Goal: Task Accomplishment & Management: Use online tool/utility

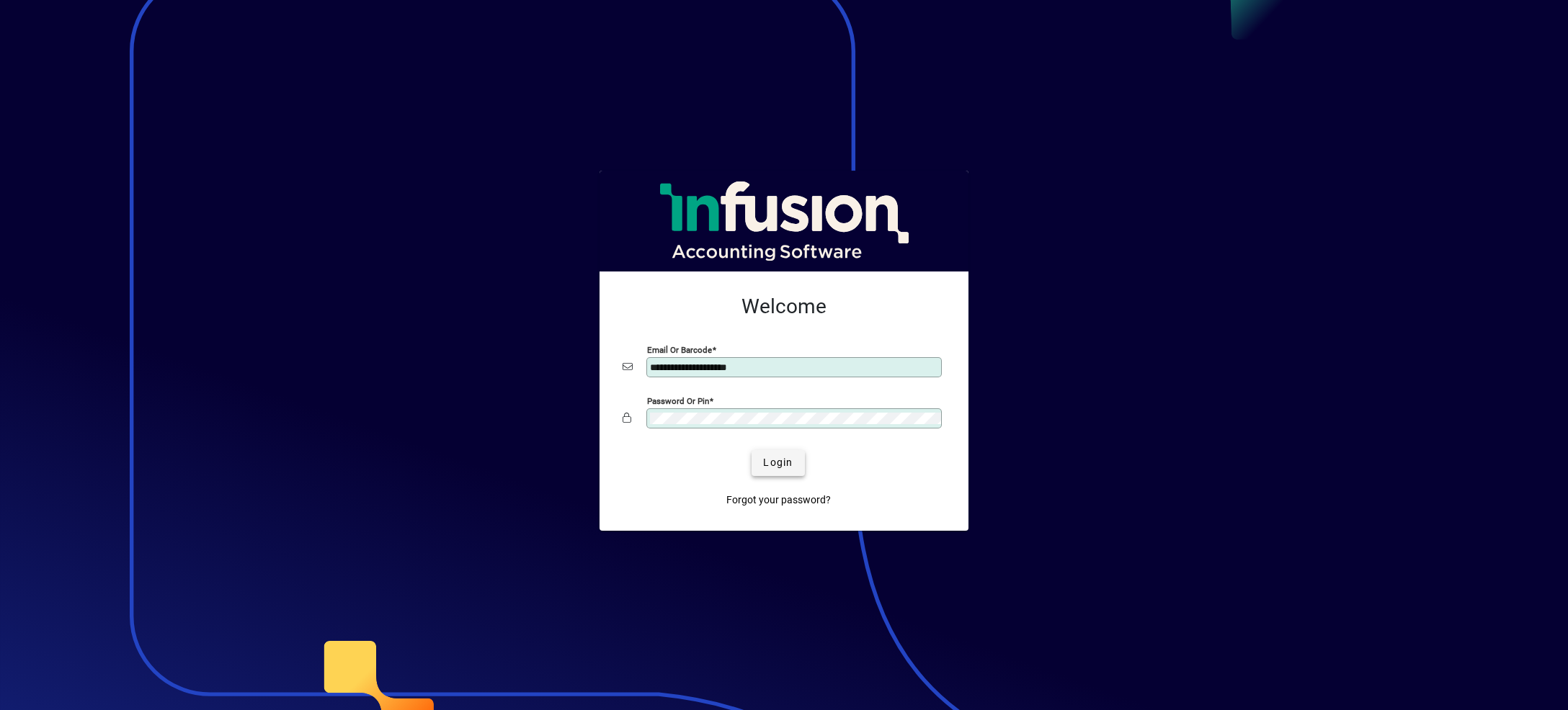
type input "**********"
click at [768, 467] on span "Login" at bounding box center [778, 463] width 30 height 15
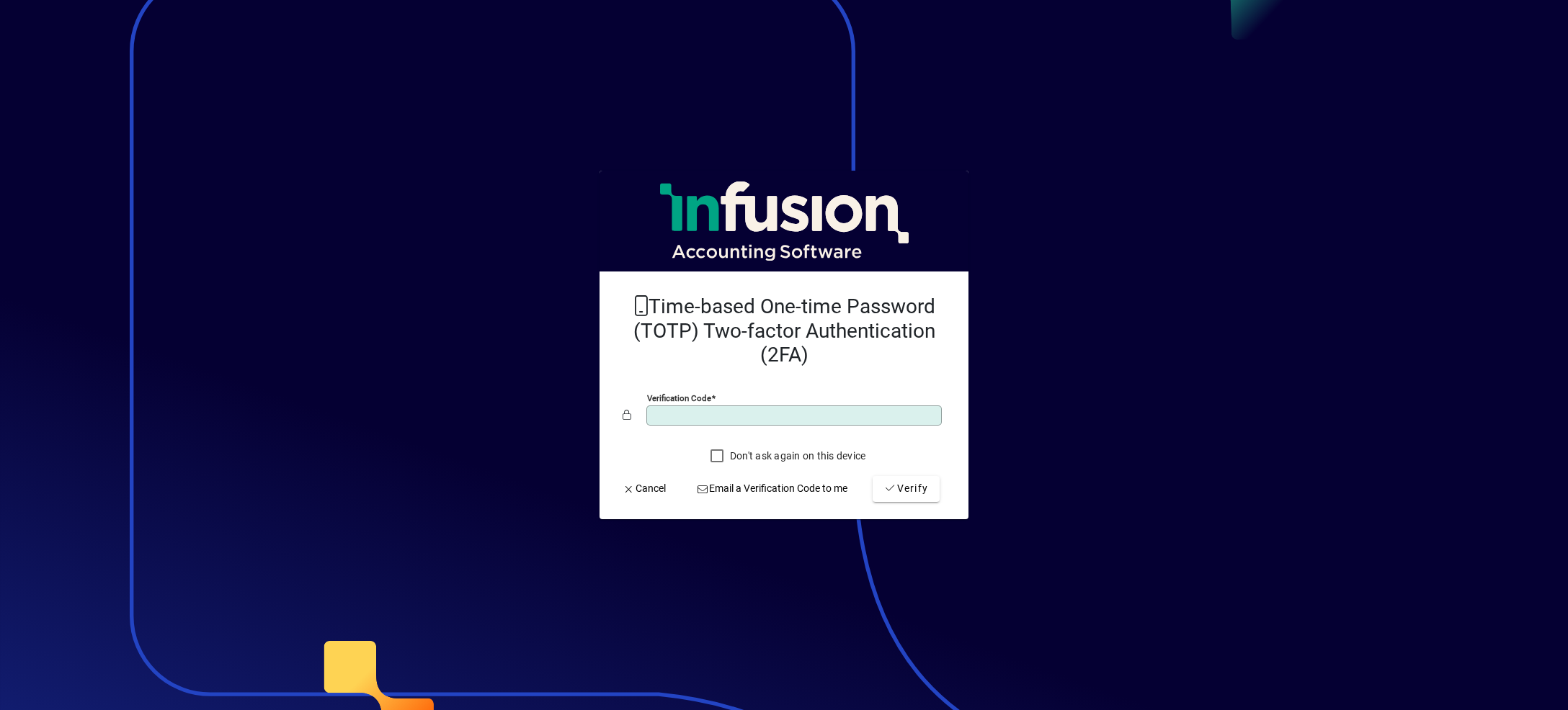
type input "******"
click at [873, 476] on button "Verify" at bounding box center [906, 489] width 67 height 26
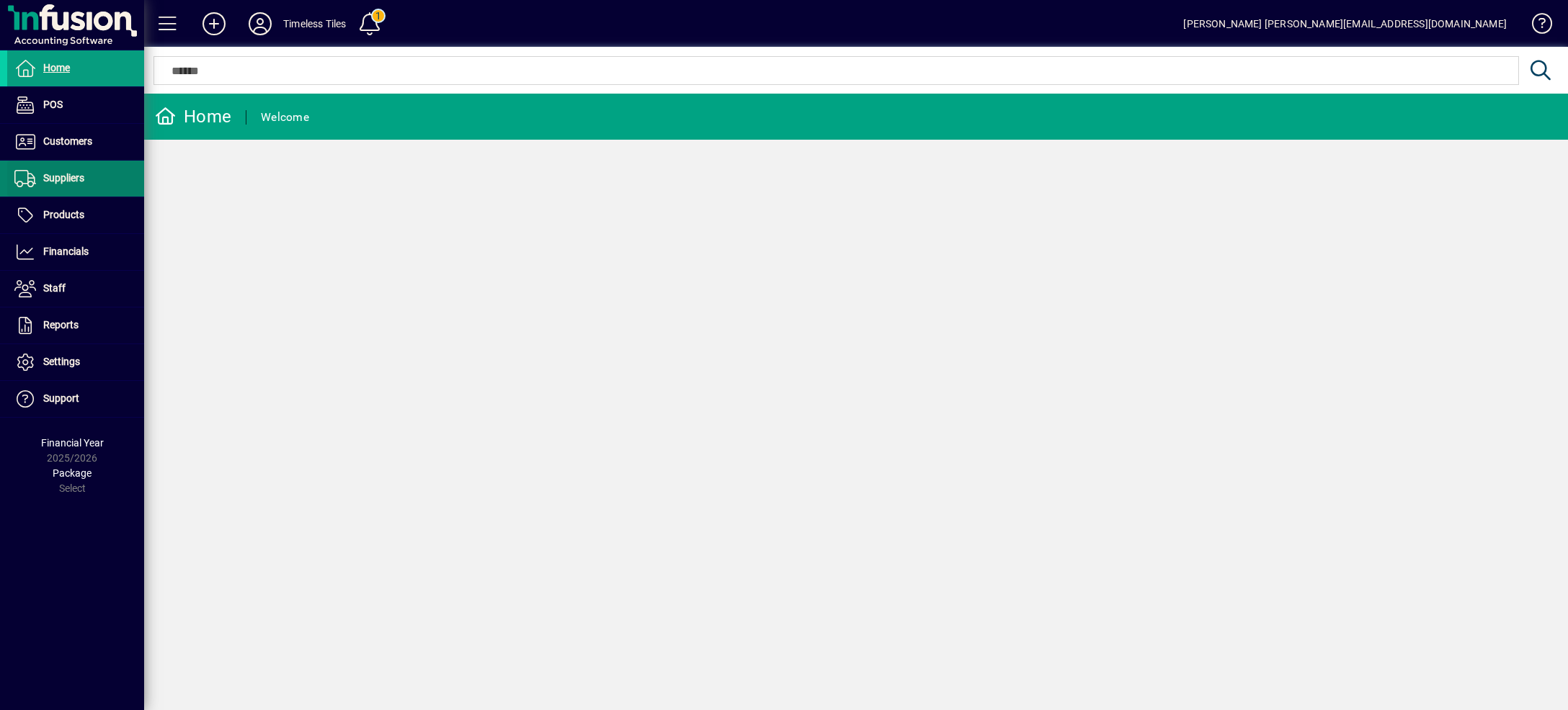
click at [90, 185] on span at bounding box center [75, 179] width 137 height 34
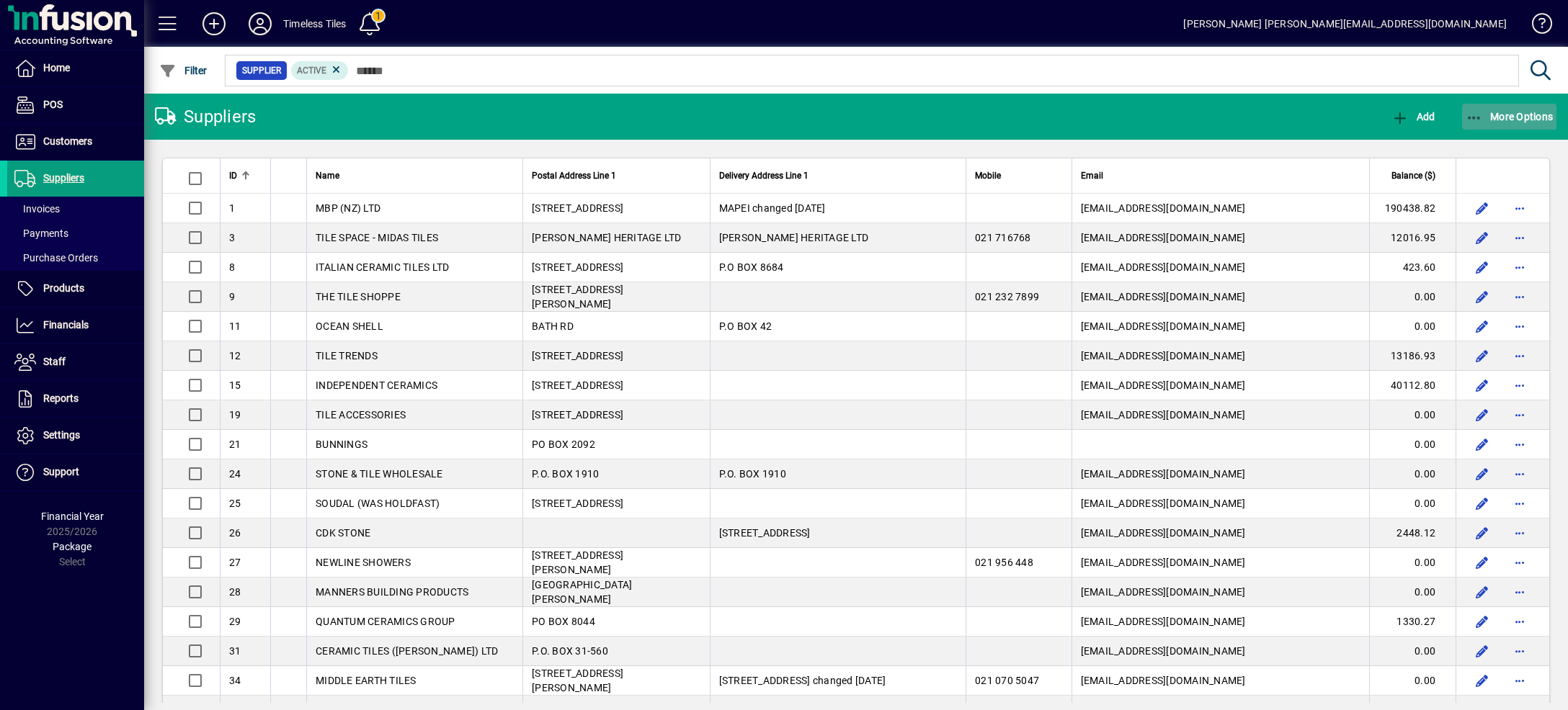
click at [1520, 109] on span "button" at bounding box center [1509, 116] width 95 height 34
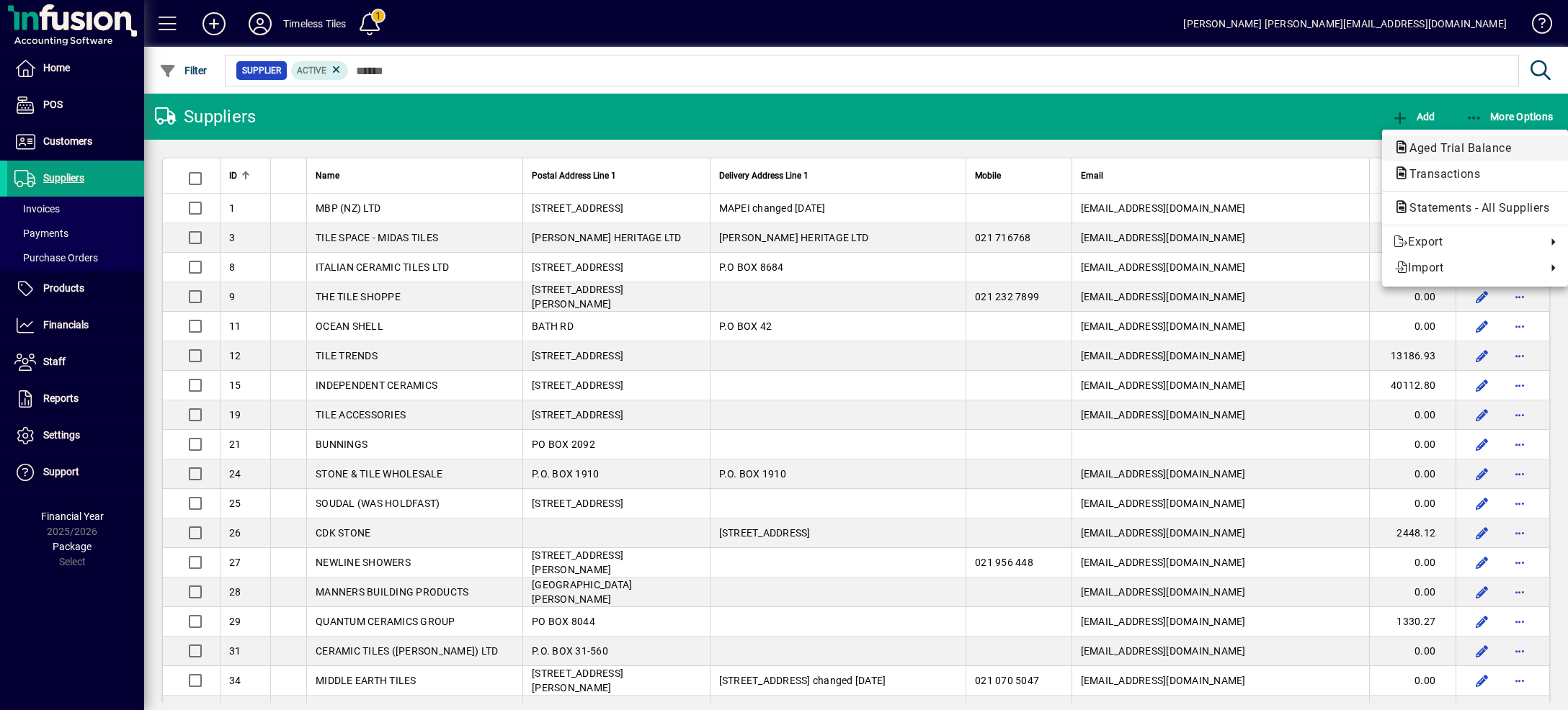
click at [1443, 148] on span "Aged Trial Balance" at bounding box center [1456, 148] width 125 height 14
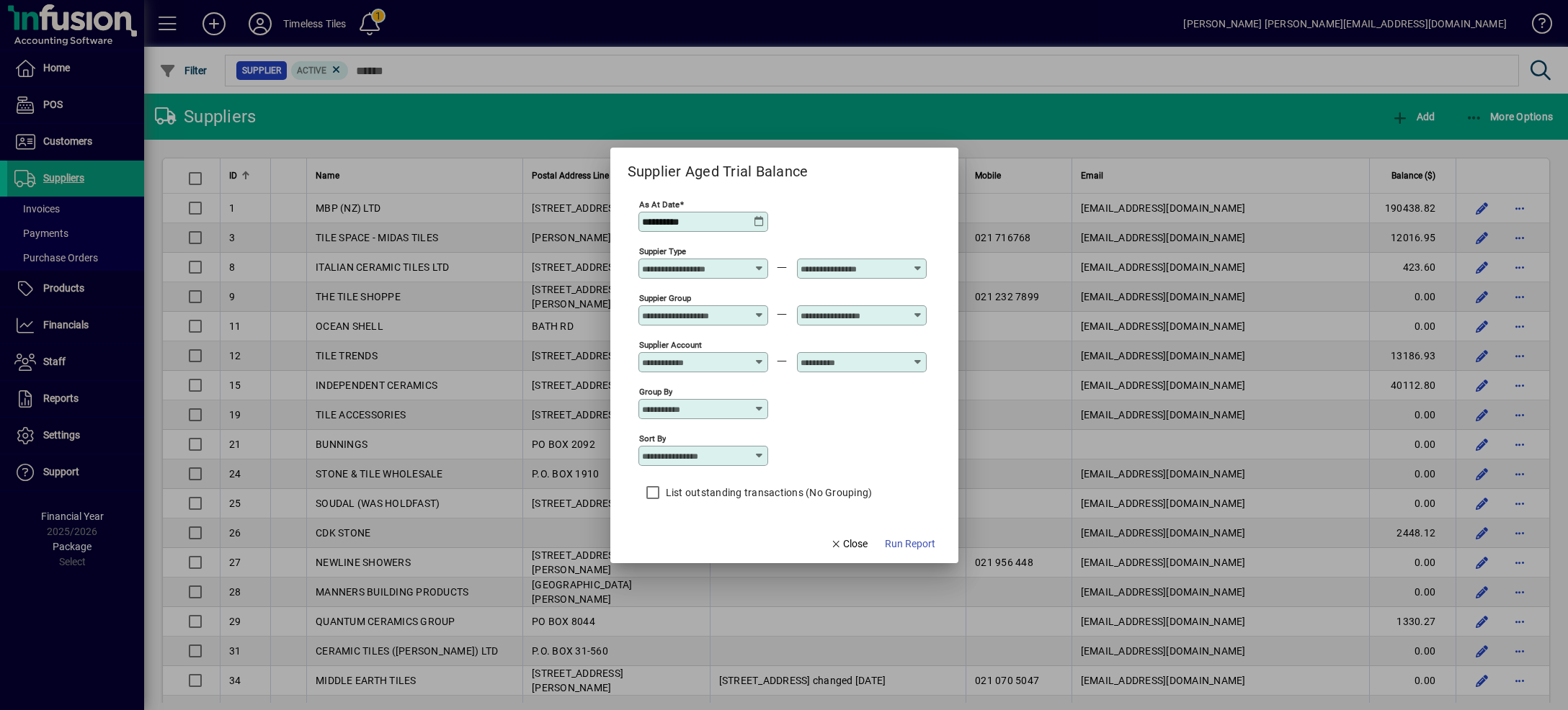
click at [765, 220] on icon at bounding box center [759, 221] width 11 height 11
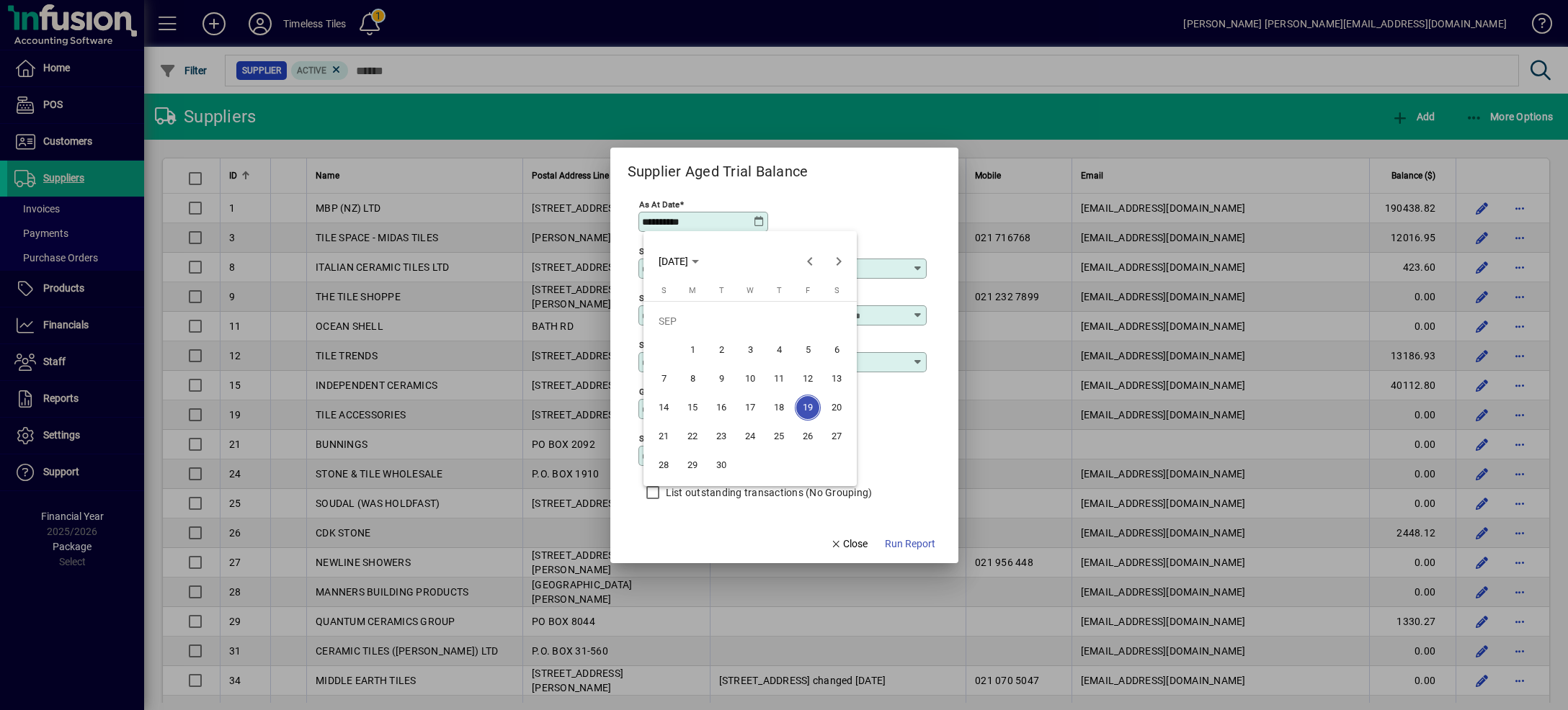
click at [766, 220] on div at bounding box center [784, 355] width 1568 height 710
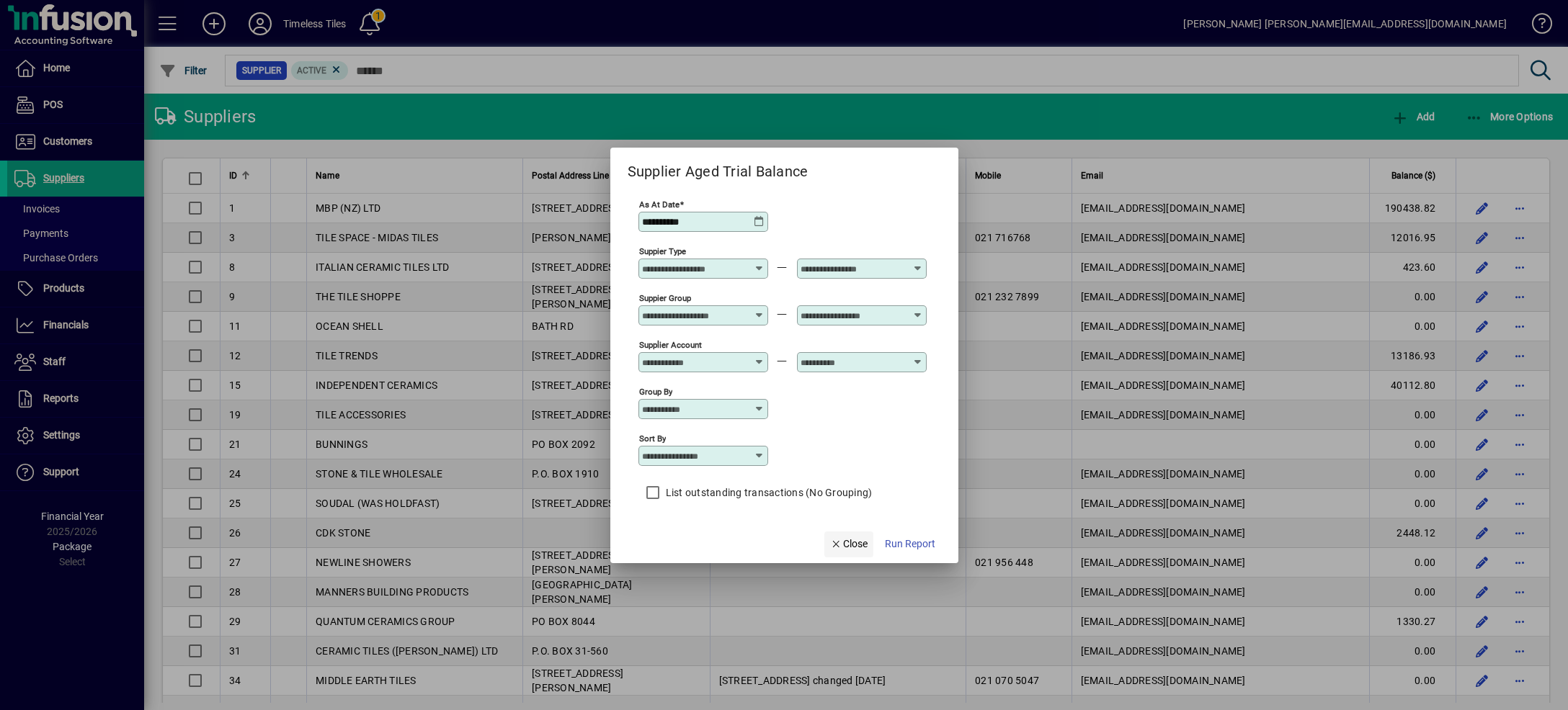
click at [845, 543] on span "Close" at bounding box center [849, 544] width 38 height 15
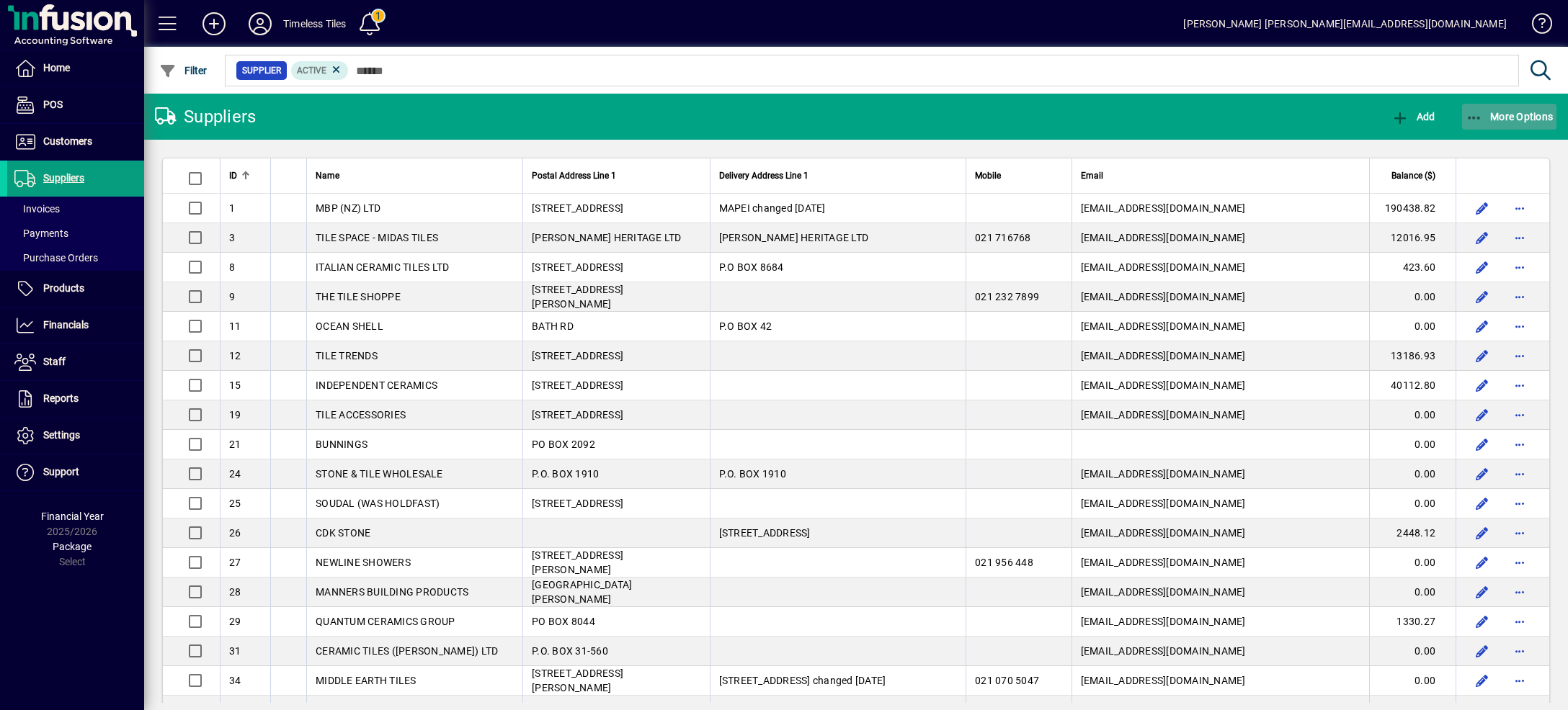
click at [1479, 121] on span "More Options" at bounding box center [1510, 116] width 88 height 11
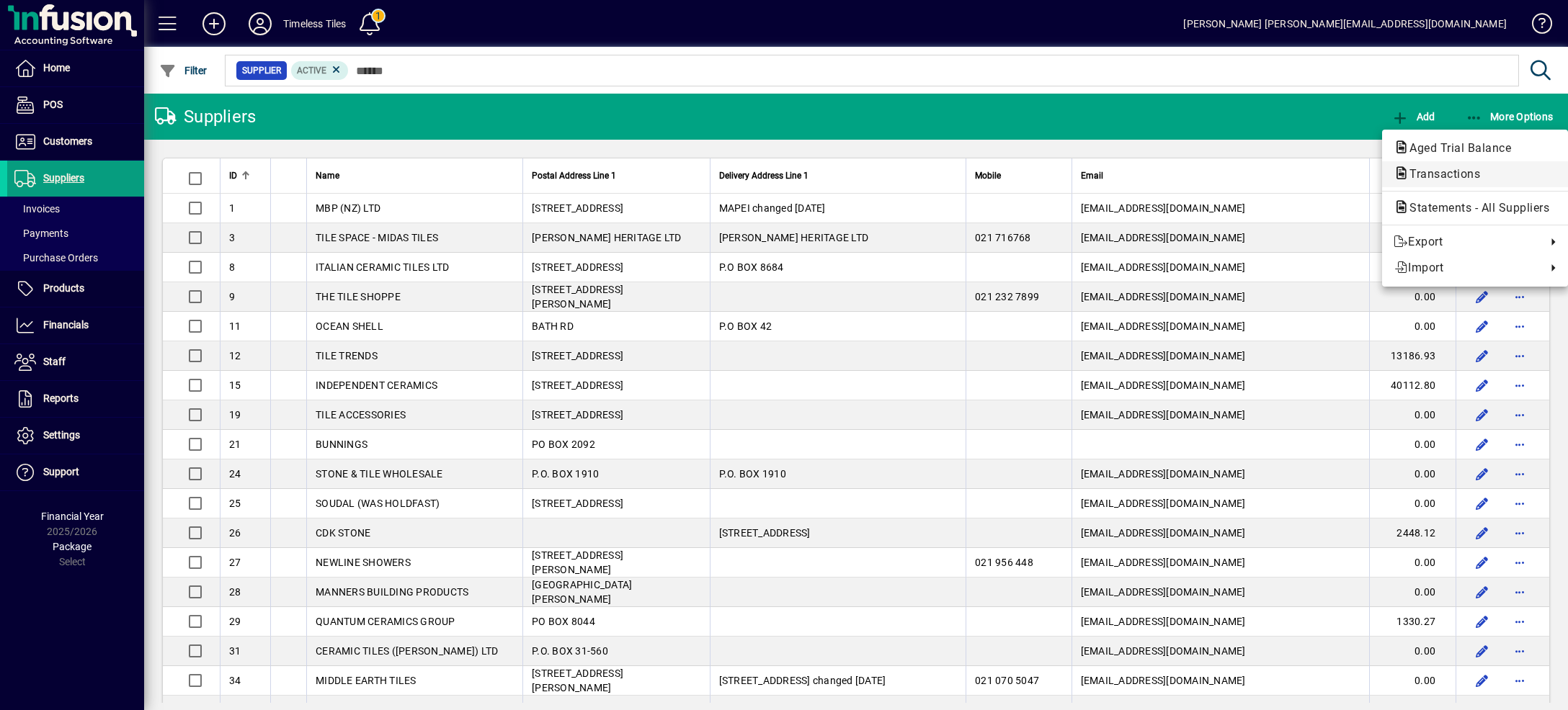
click at [1456, 169] on span "Transactions" at bounding box center [1441, 174] width 94 height 14
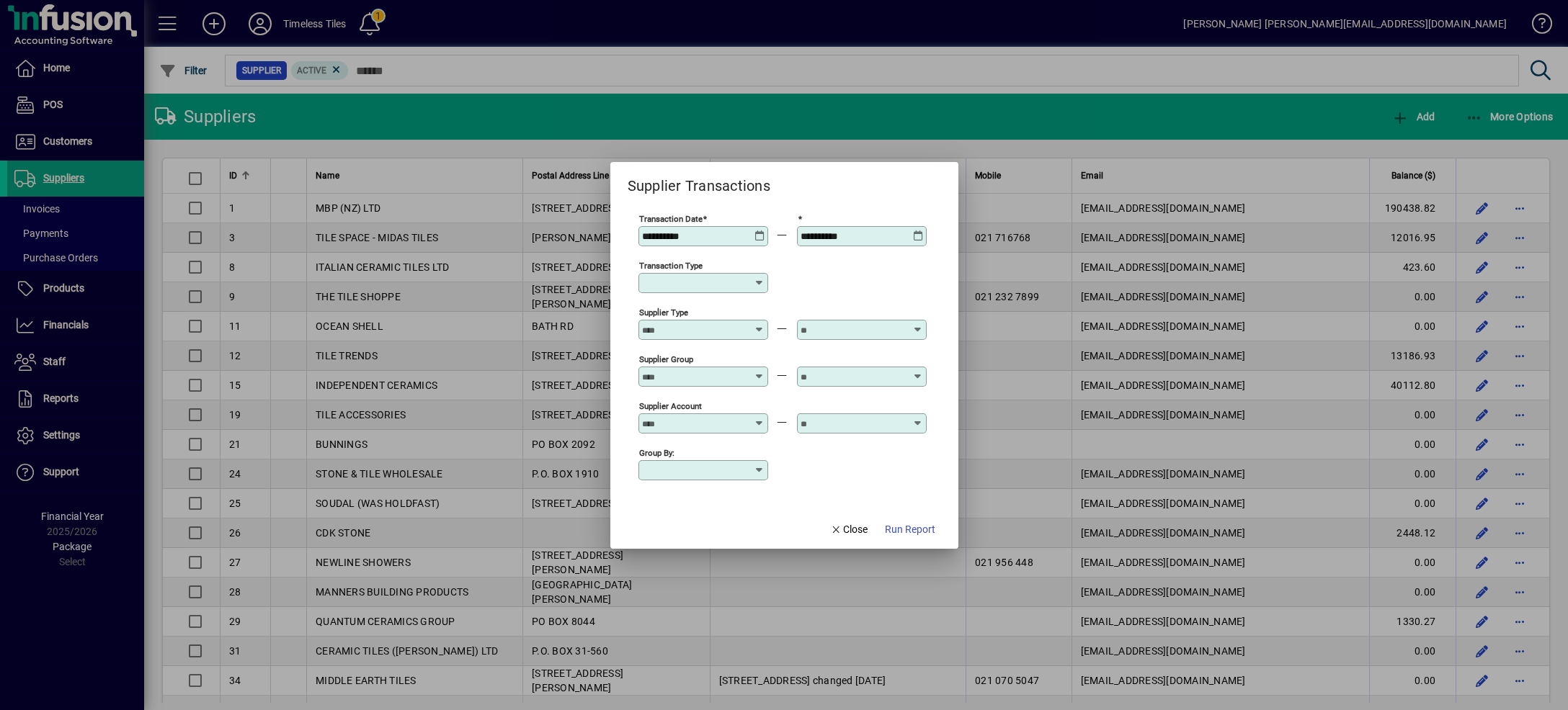
click at [765, 231] on icon at bounding box center [760, 231] width 11 height 0
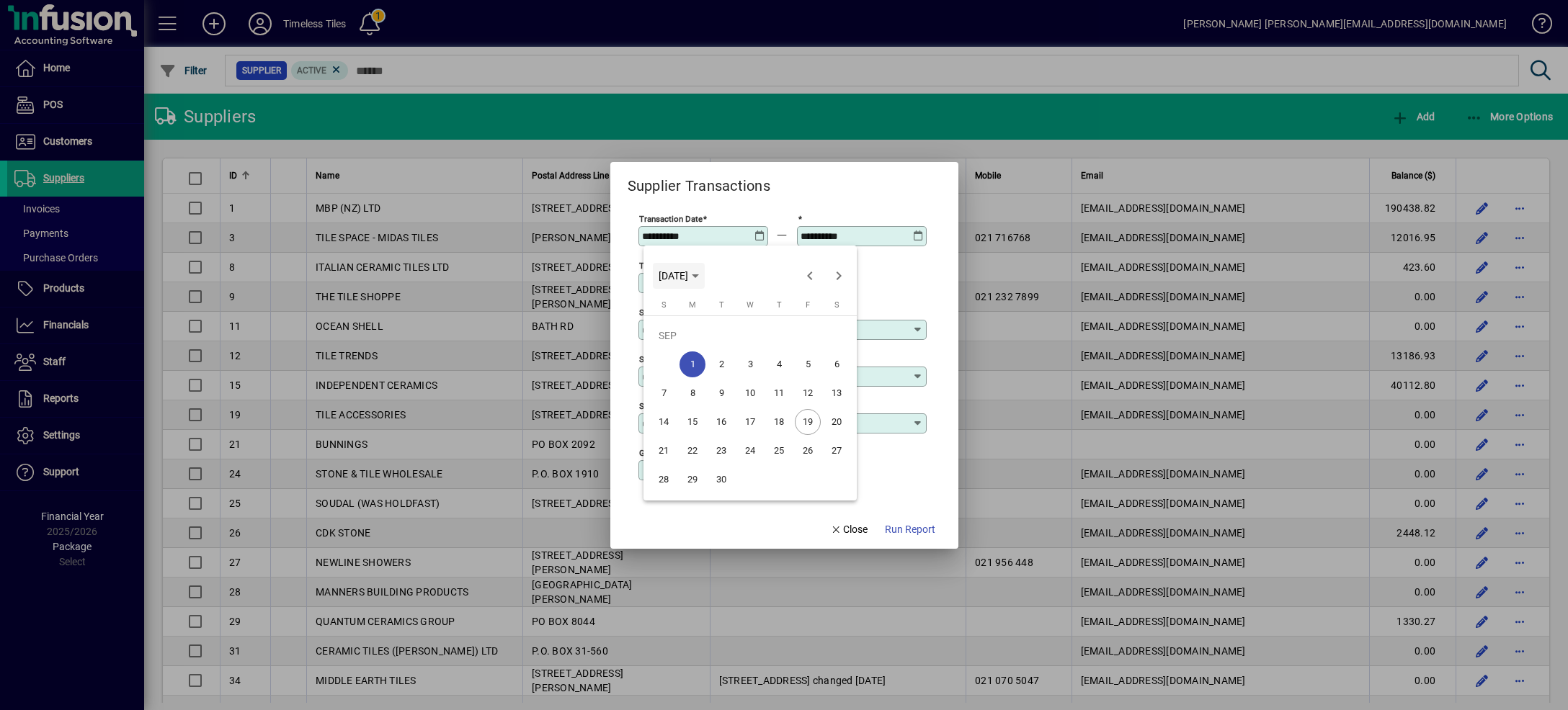
click at [699, 275] on polygon "Choose month and year" at bounding box center [695, 276] width 7 height 3
click at [675, 376] on span "2024" at bounding box center [675, 378] width 45 height 26
click at [686, 409] on span "SEP" at bounding box center [675, 407] width 45 height 26
click at [669, 357] on span "1" at bounding box center [663, 364] width 26 height 26
type input "**********"
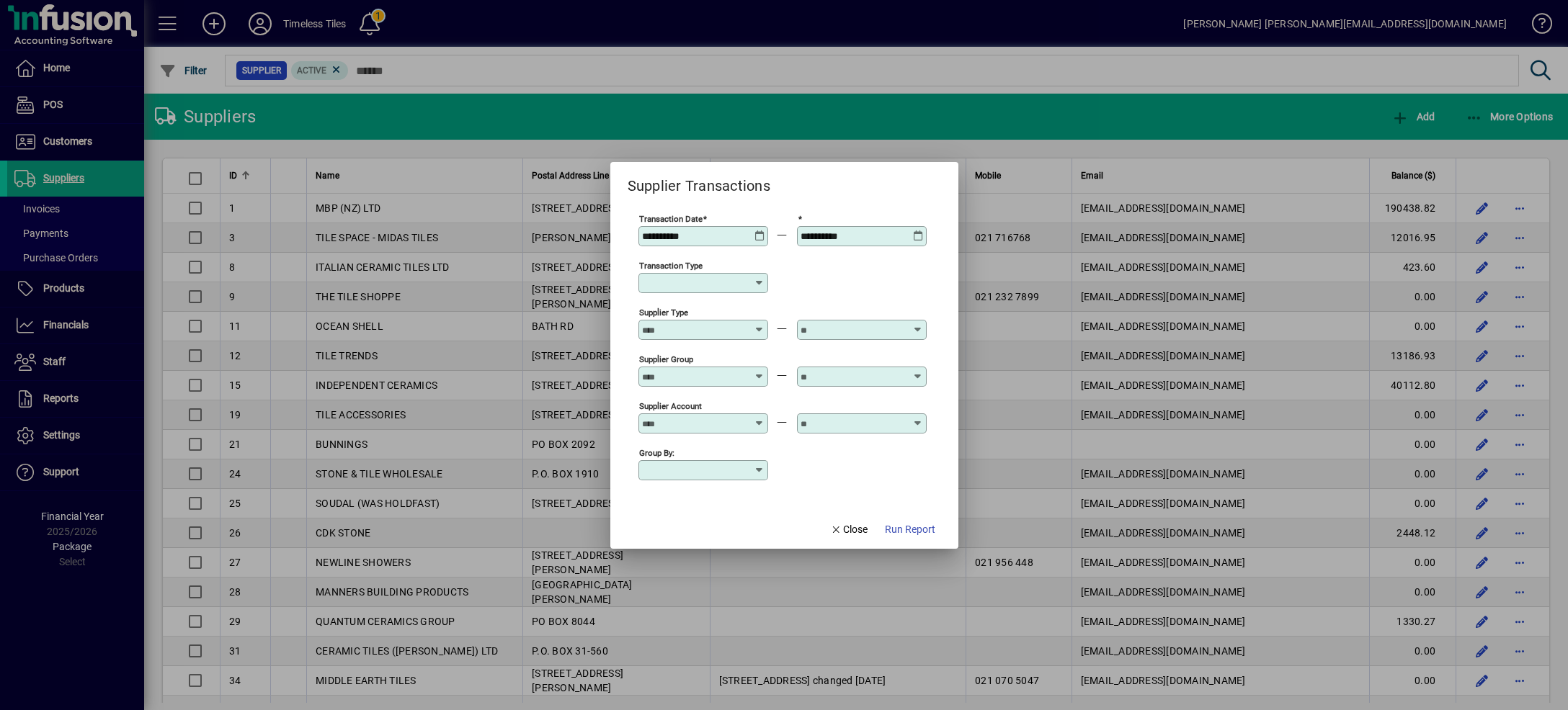
click at [765, 283] on icon at bounding box center [759, 283] width 11 height 11
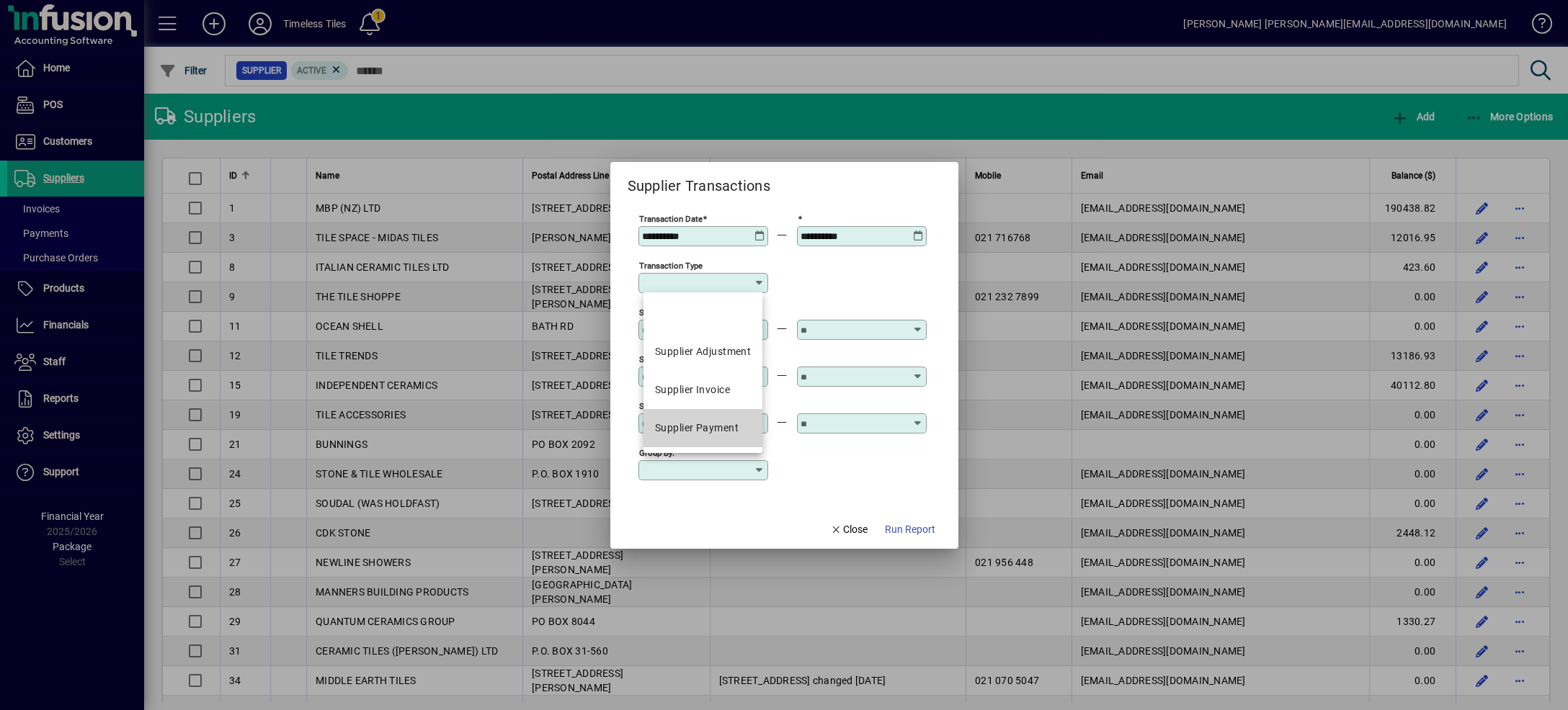
click at [680, 433] on div "Supplier Payment" at bounding box center [697, 428] width 84 height 15
type input "**********"
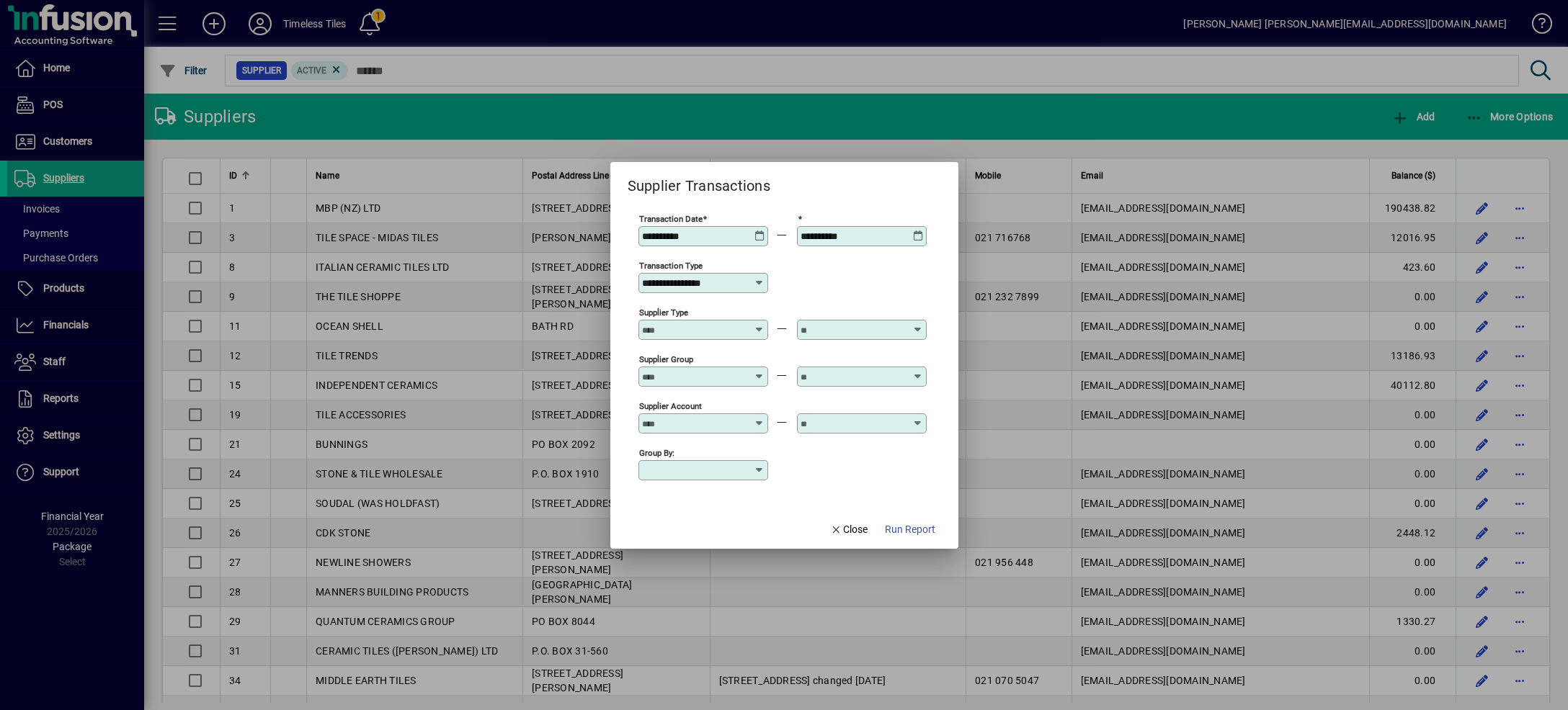
click at [765, 470] on icon at bounding box center [759, 470] width 11 height 11
click at [658, 543] on div "Account" at bounding box center [675, 540] width 39 height 15
type input "*******"
click at [893, 529] on span "Run Report" at bounding box center [910, 530] width 50 height 15
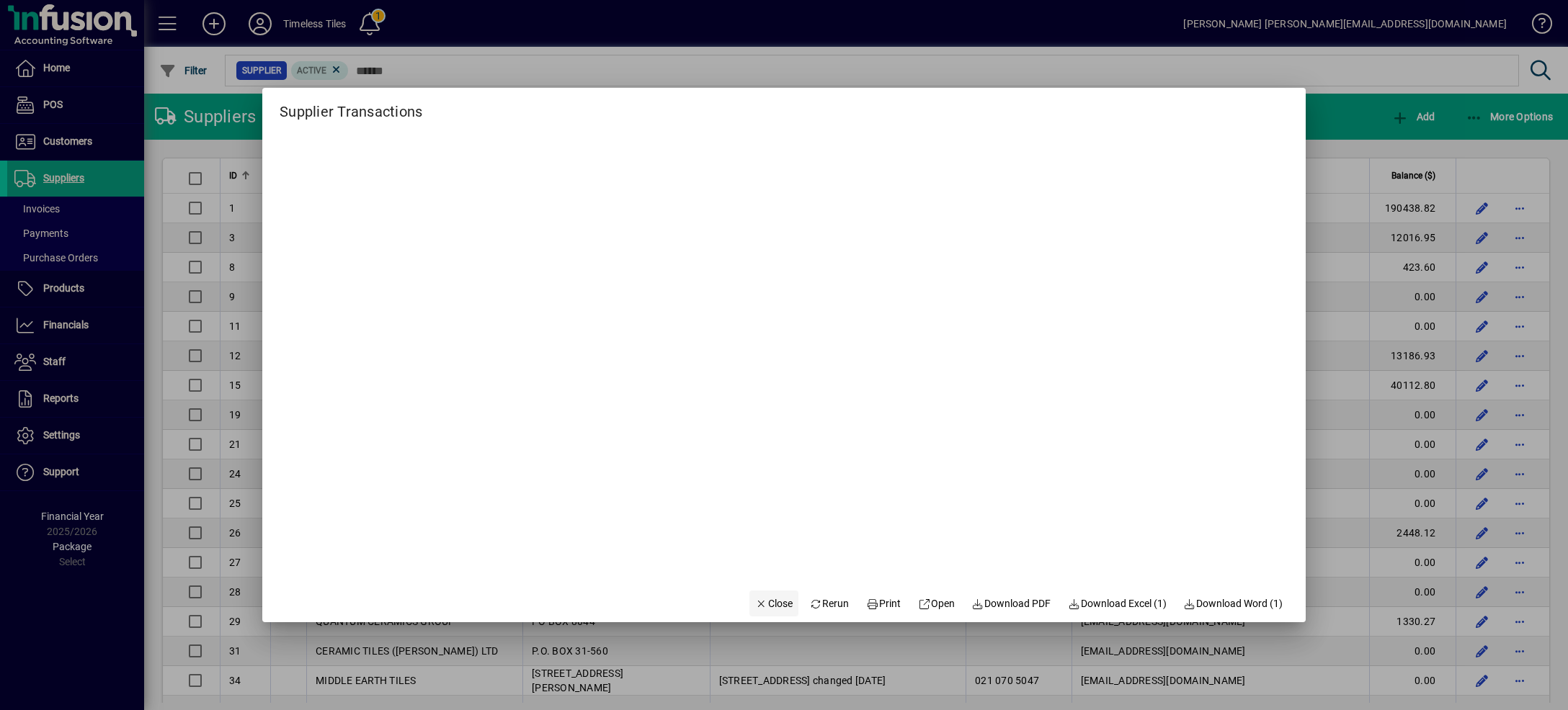
click at [764, 606] on span "Close" at bounding box center [774, 604] width 38 height 15
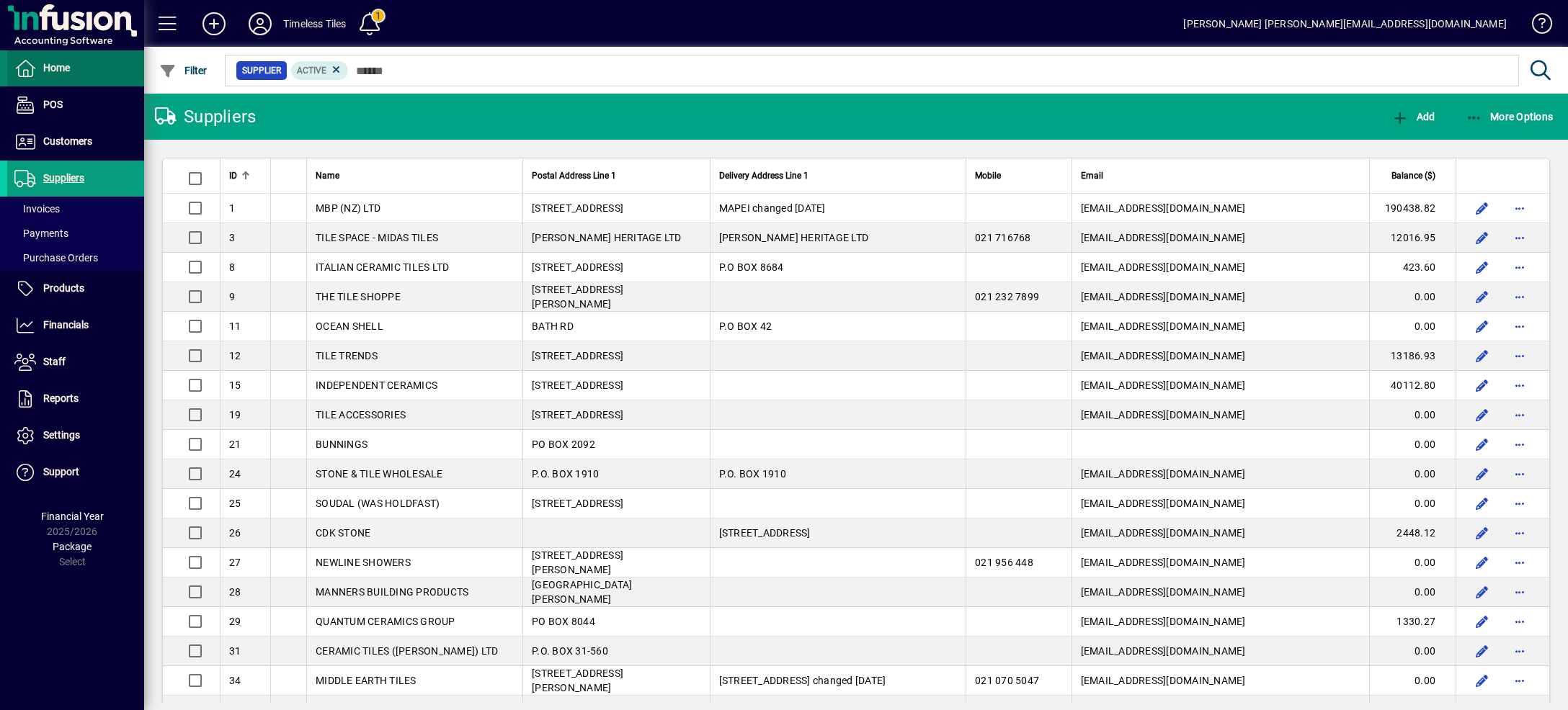
click at [92, 73] on span at bounding box center [75, 68] width 137 height 34
